Goal: Navigation & Orientation: Find specific page/section

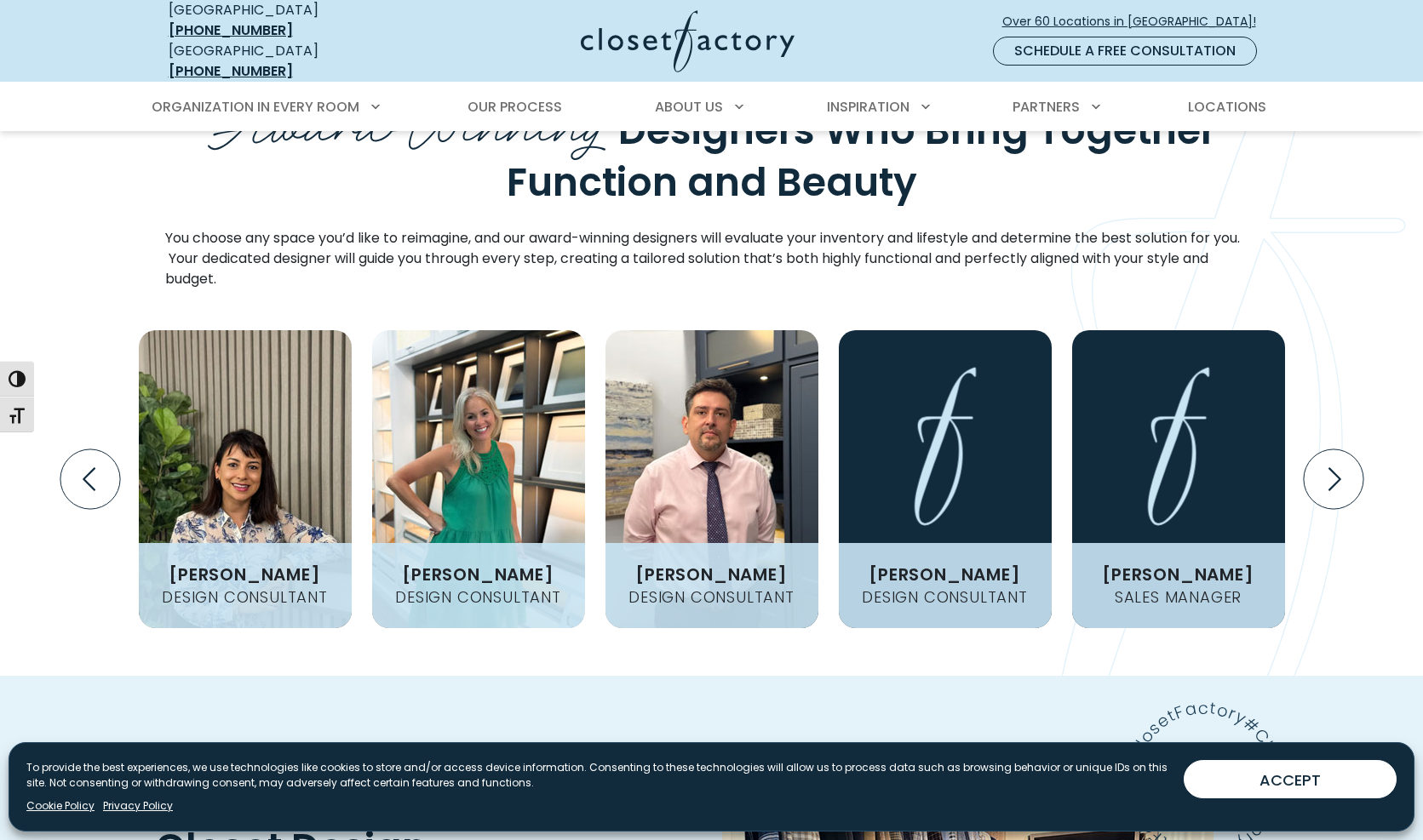
scroll to position [2119, 0]
click at [1323, 450] on icon "Next slide" at bounding box center [1333, 479] width 60 height 60
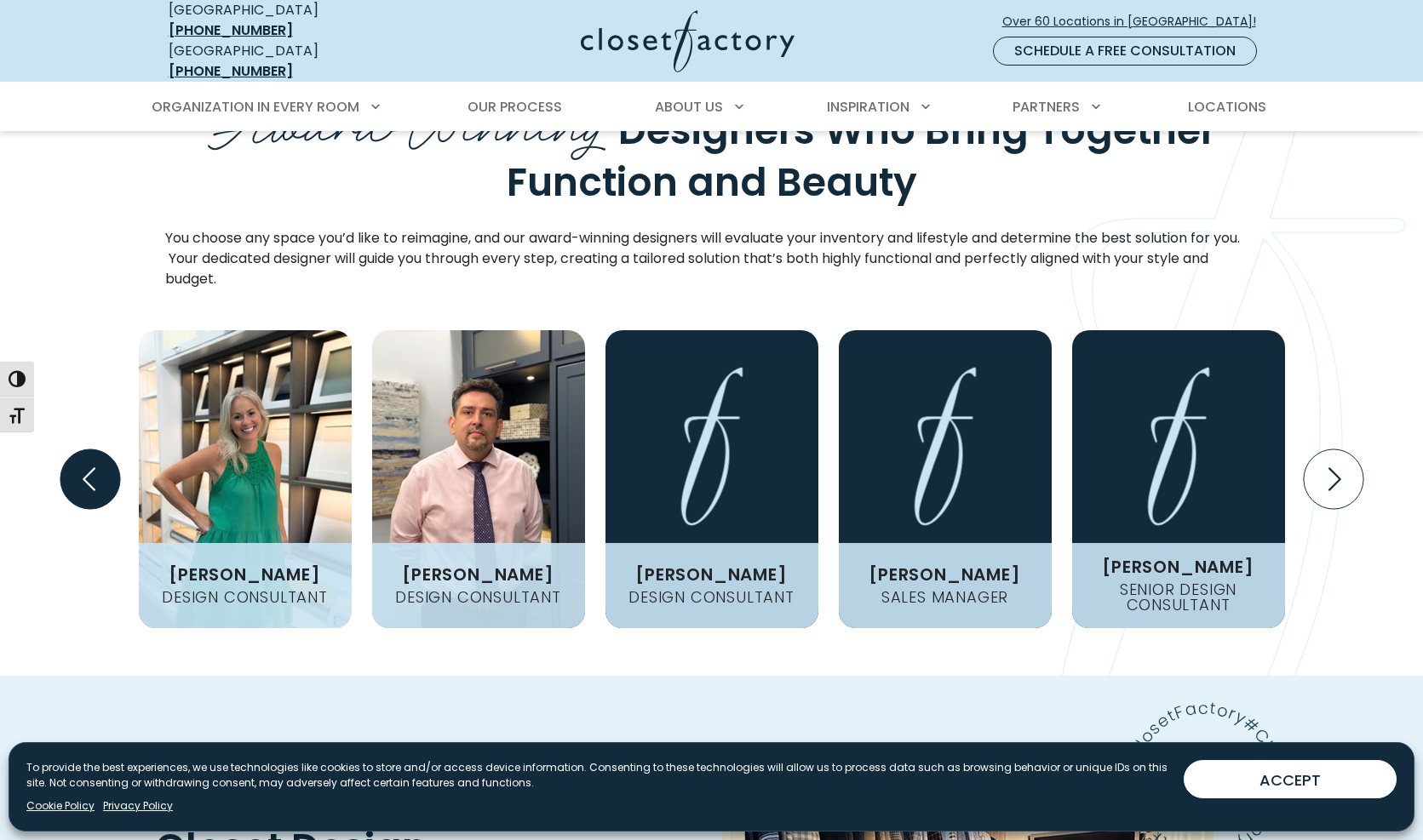
click at [105, 450] on icon "Previous slide" at bounding box center [90, 479] width 60 height 60
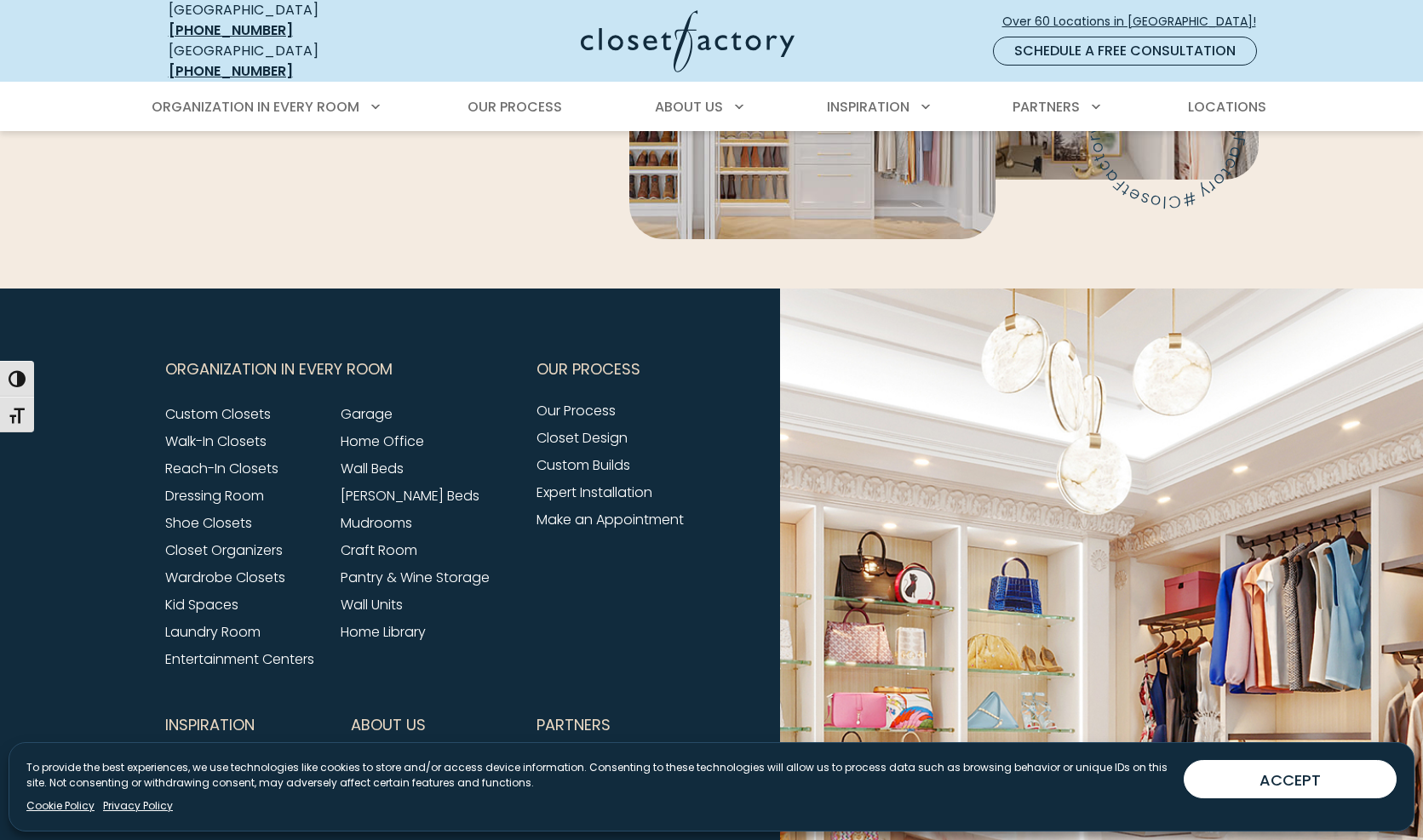
scroll to position [6405, 0]
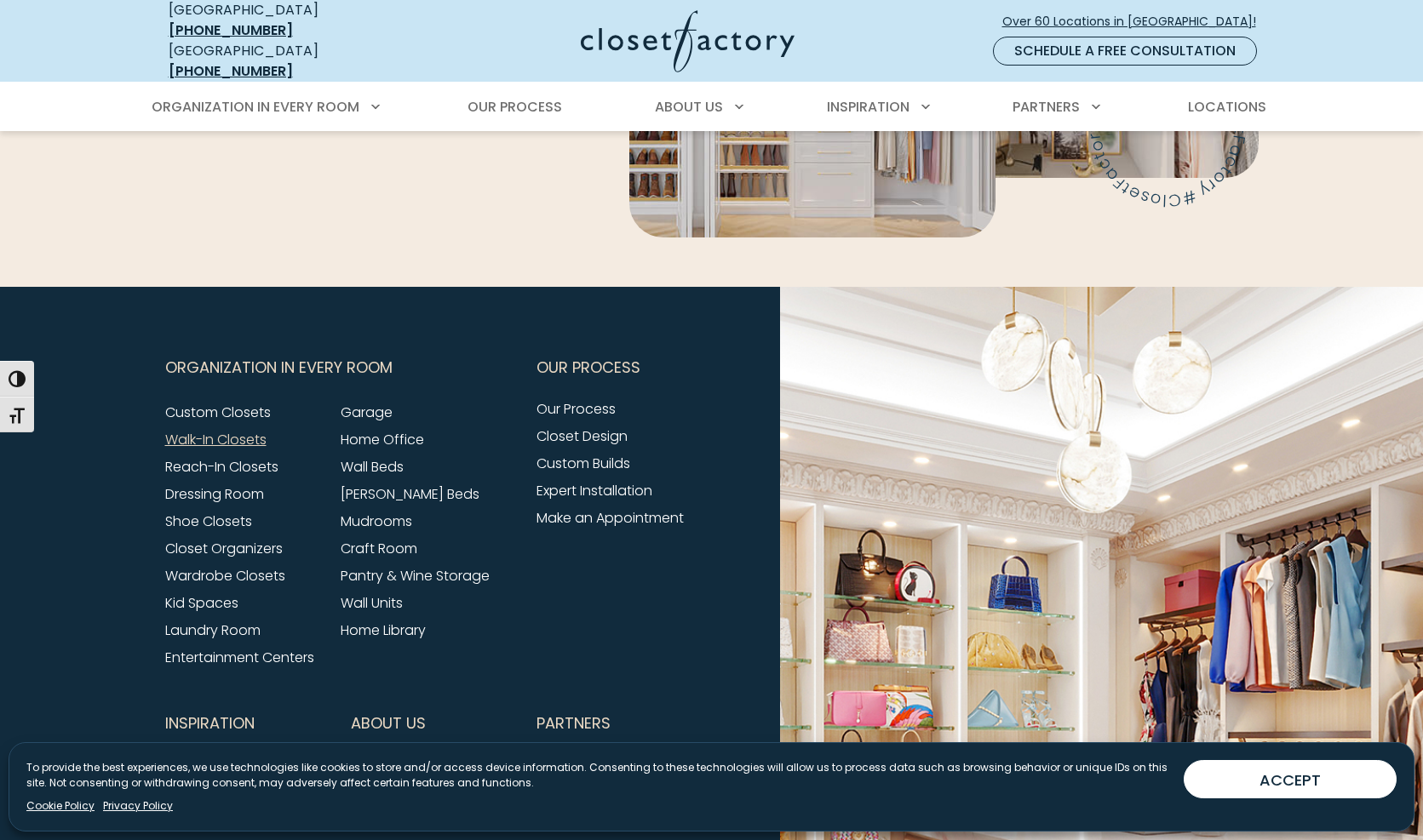
click at [225, 430] on link "Walk-In Closets" at bounding box center [216, 439] width 102 height 19
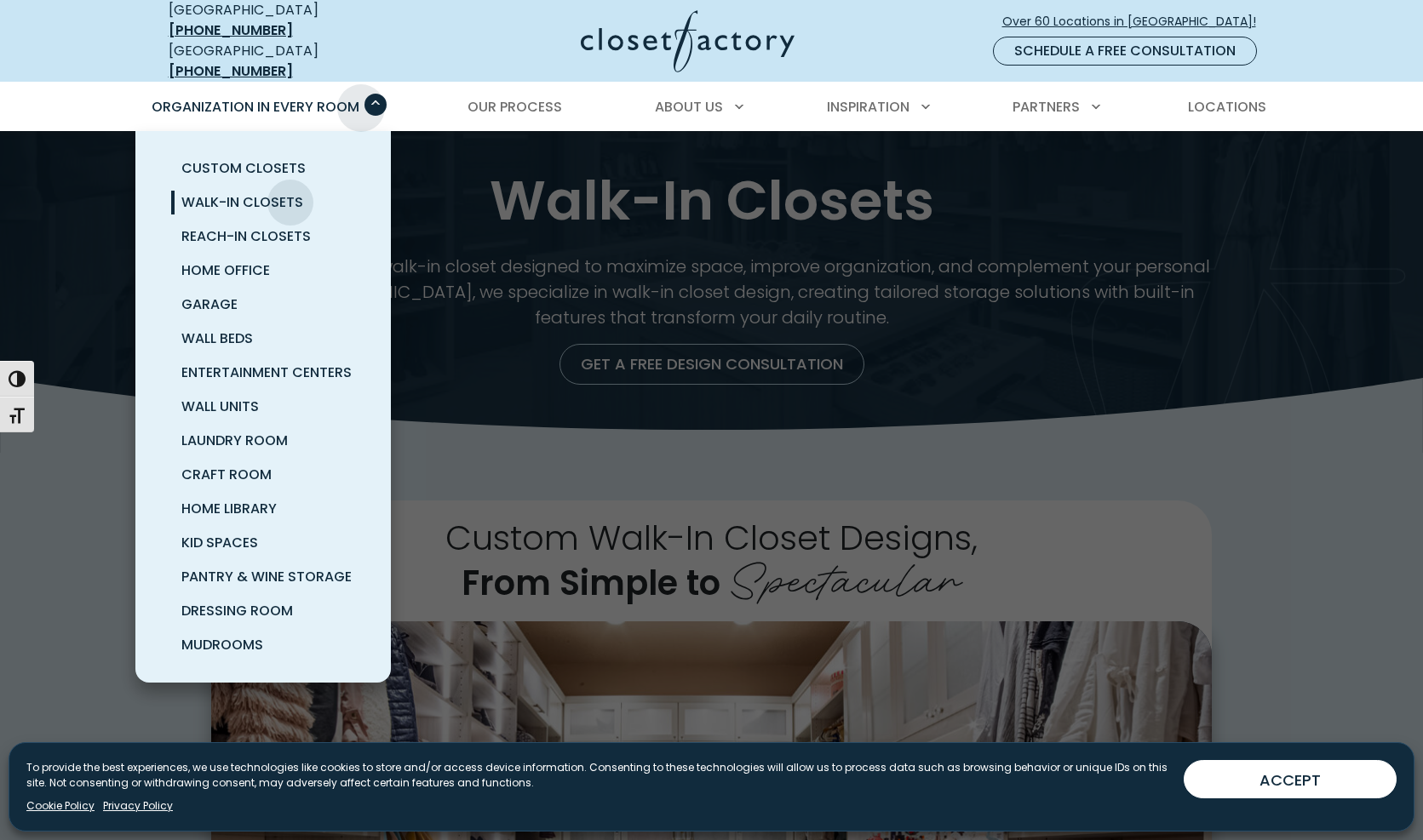
scroll to position [9, 0]
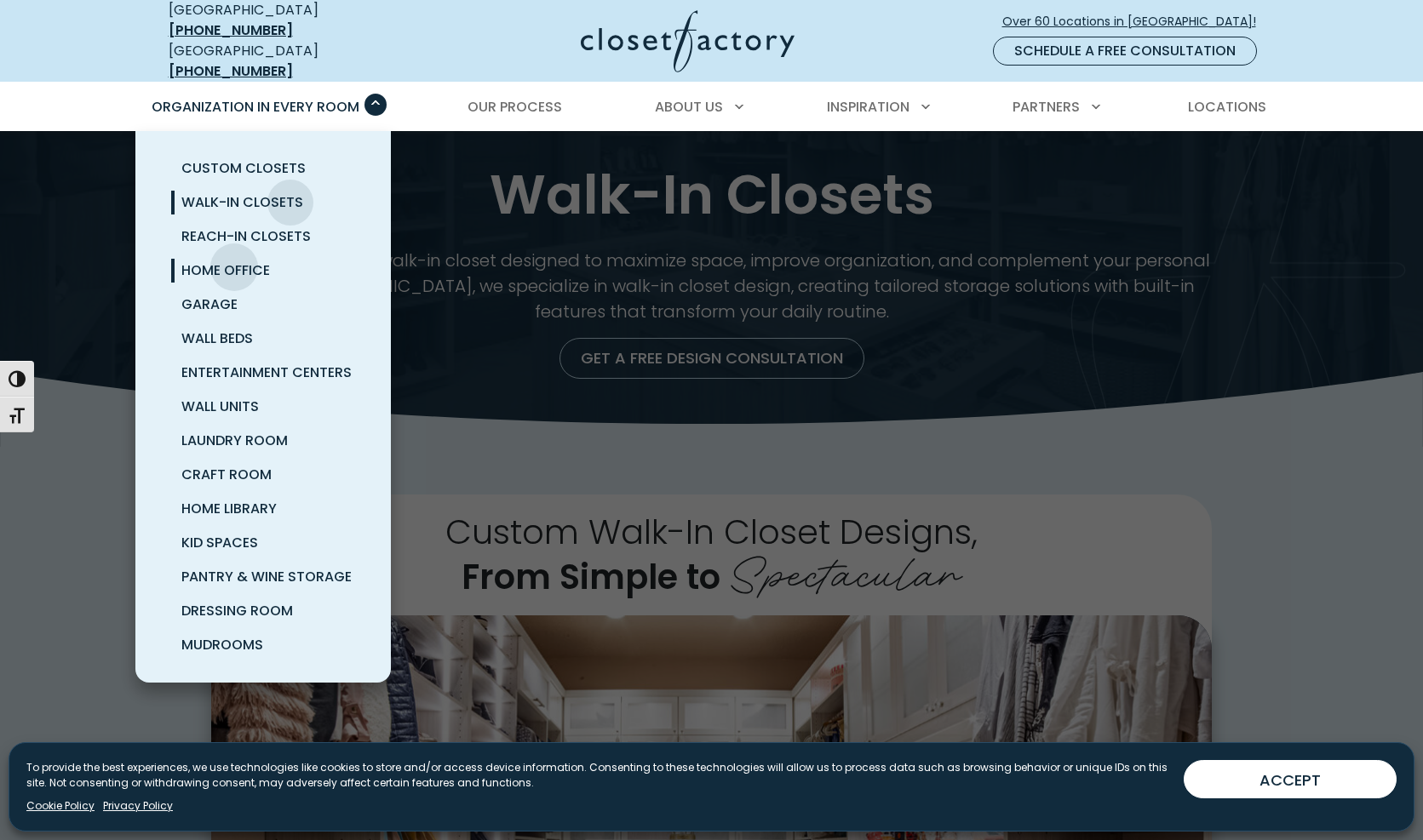
click at [235, 260] on span "Home Office" at bounding box center [225, 270] width 89 height 19
